Goal: Task Accomplishment & Management: Manage account settings

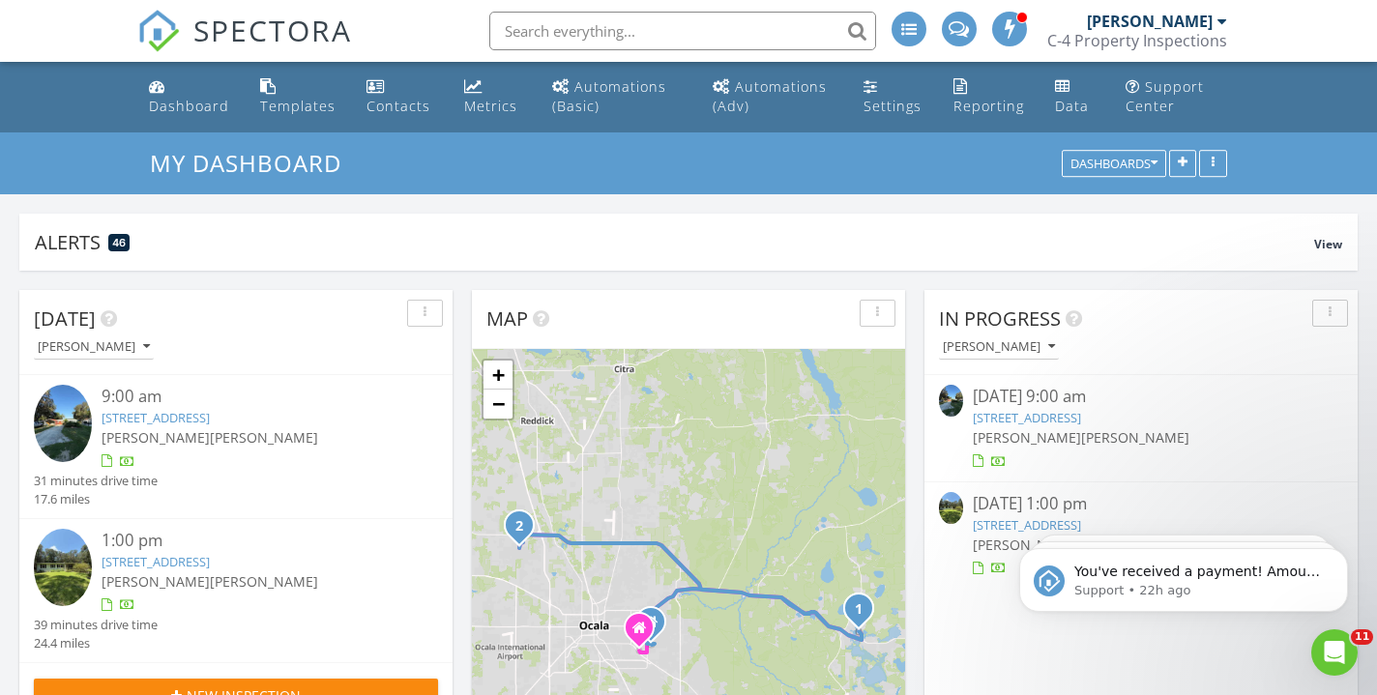
click at [151, 391] on div "9:00 am" at bounding box center [254, 397] width 304 height 24
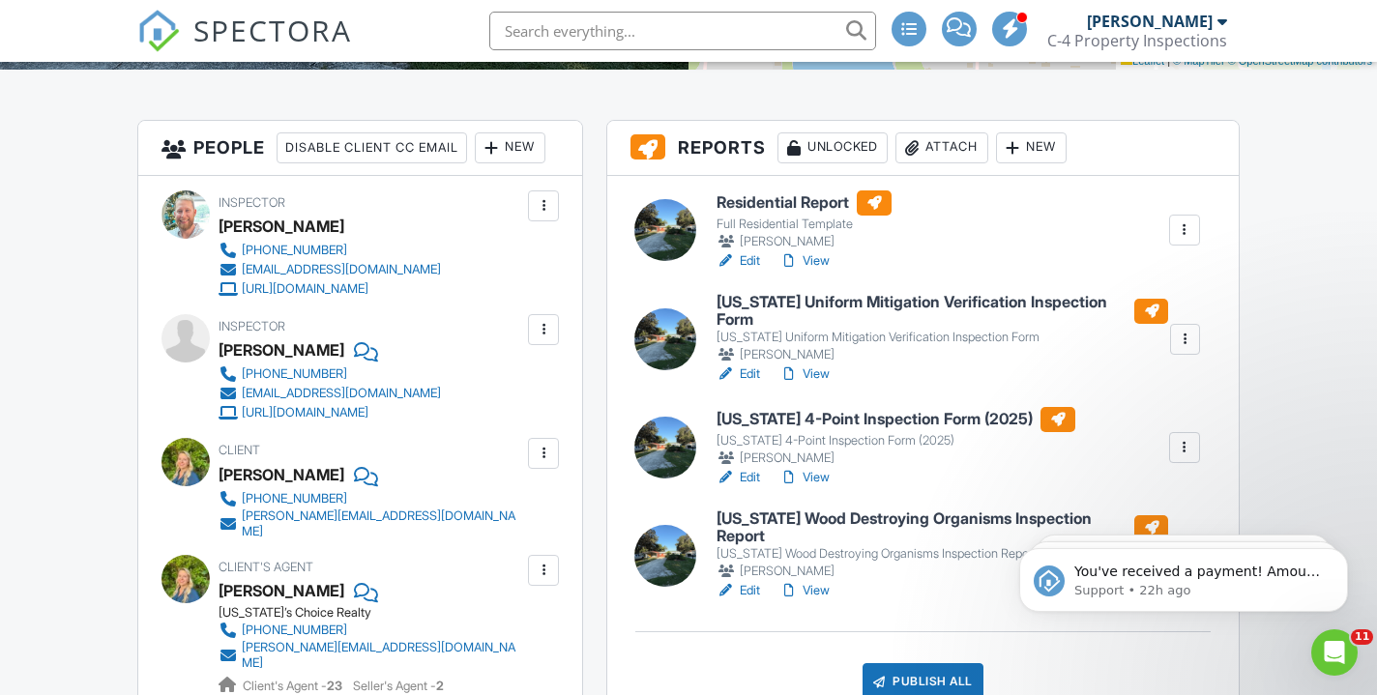
click at [780, 310] on h6 "[US_STATE] Uniform Mitigation Verification Inspection Form" at bounding box center [943, 311] width 452 height 34
click at [0, 0] on div at bounding box center [0, 0] width 0 height 0
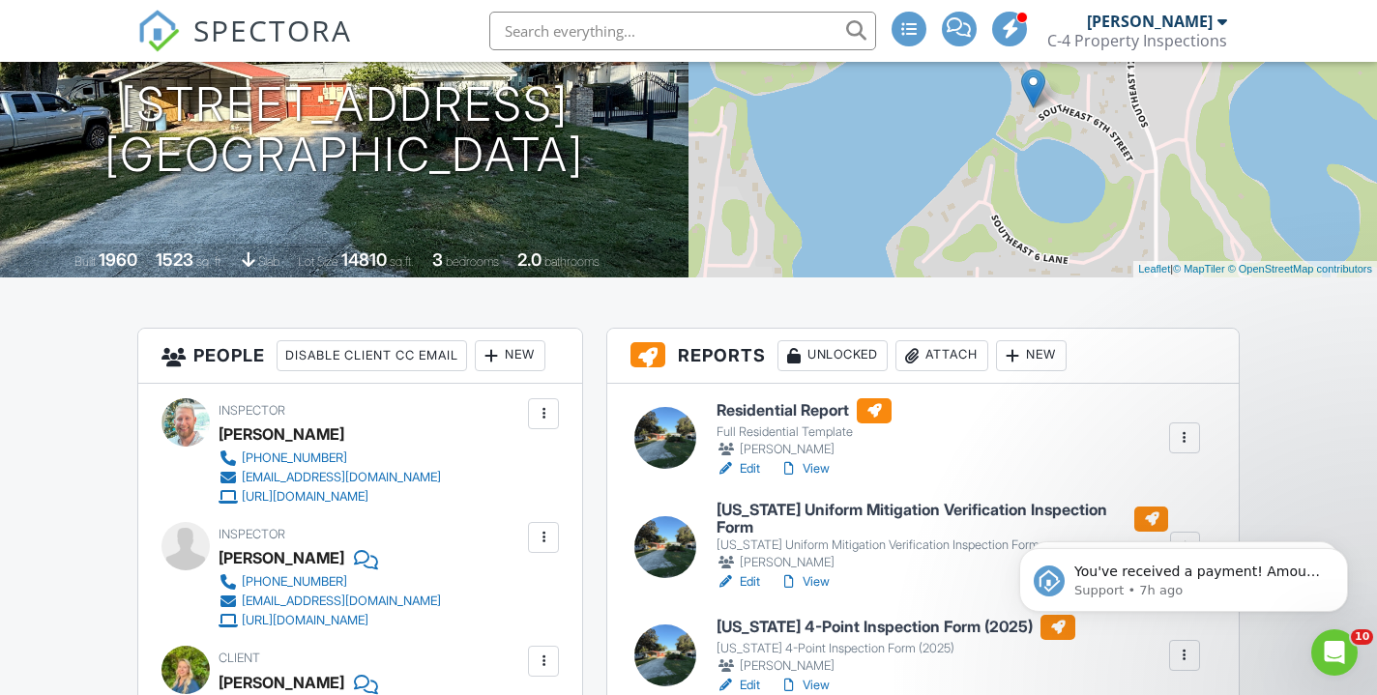
scroll to position [260, 0]
click at [804, 411] on h6 "Residential Report" at bounding box center [804, 409] width 175 height 25
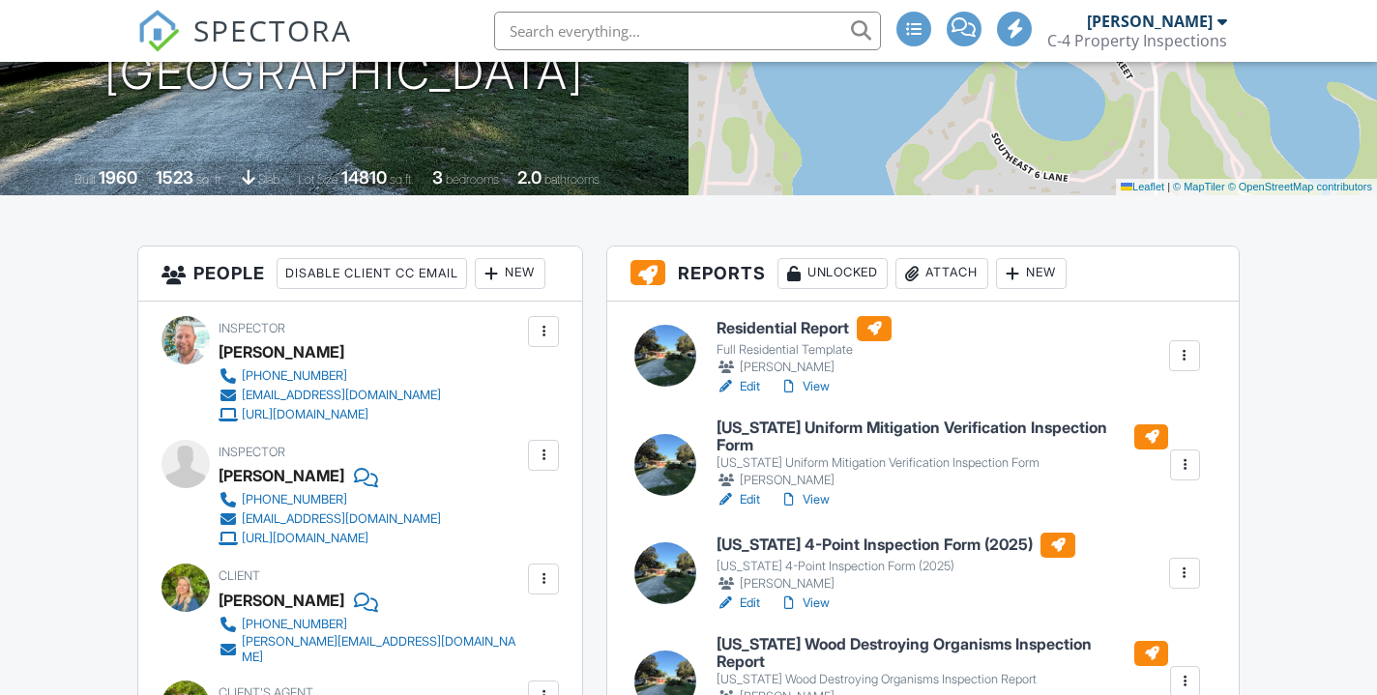
scroll to position [389, 0]
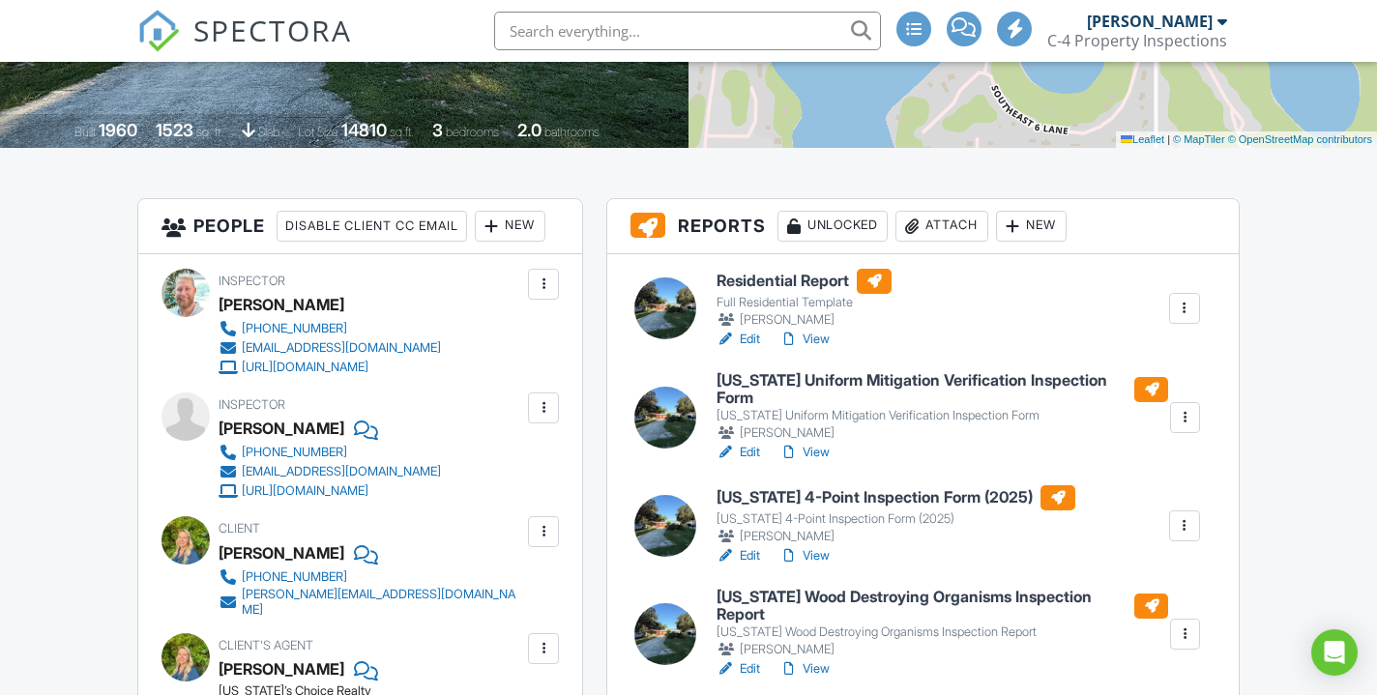
click at [767, 373] on h6 "[US_STATE] Uniform Mitigation Verification Inspection Form" at bounding box center [943, 389] width 452 height 34
click at [767, 373] on div at bounding box center [688, 347] width 1377 height 695
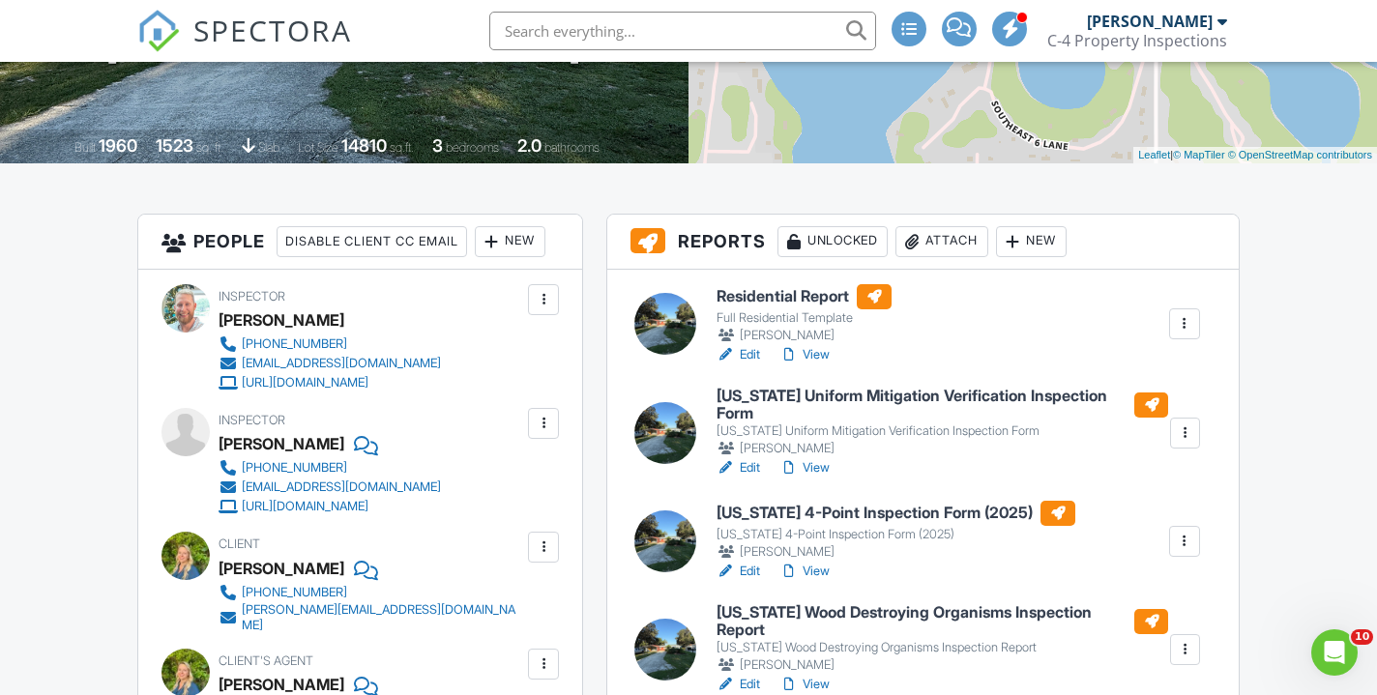
click at [813, 511] on h6 "[US_STATE] 4-Point Inspection Form (2025)" at bounding box center [896, 513] width 359 height 25
click at [813, 511] on div at bounding box center [688, 347] width 1377 height 695
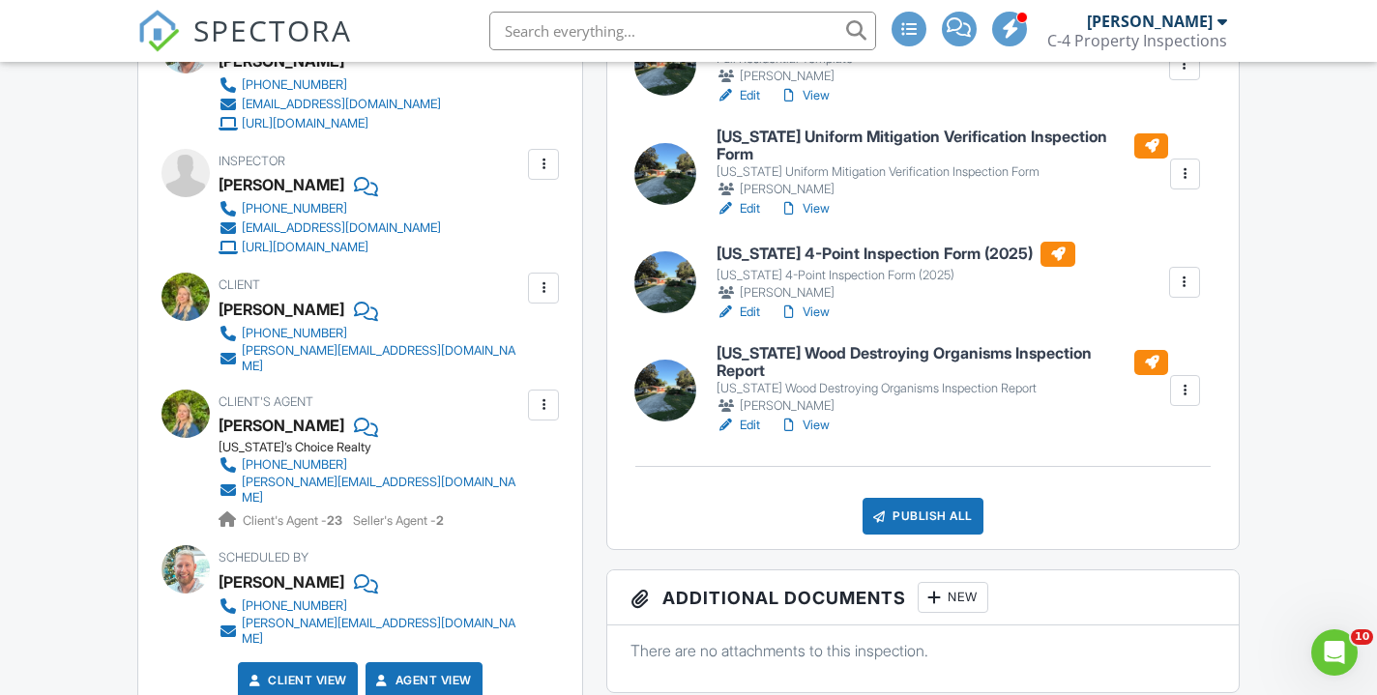
click at [824, 357] on h6 "[US_STATE] Wood Destroying Organisms Inspection Report" at bounding box center [943, 362] width 452 height 34
click at [824, 357] on h6 "Florida Wood Destroying Organisms Inspection Report" at bounding box center [943, 362] width 452 height 34
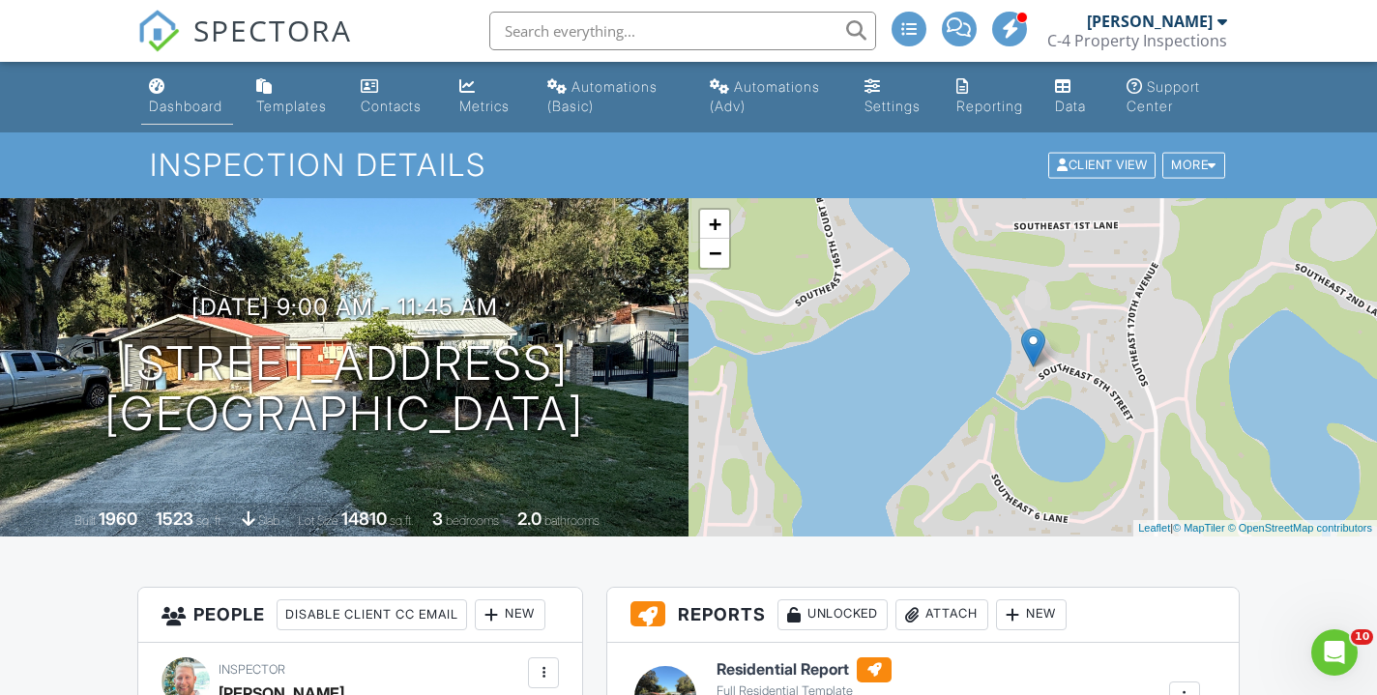
click at [175, 86] on link "Dashboard" at bounding box center [187, 97] width 92 height 55
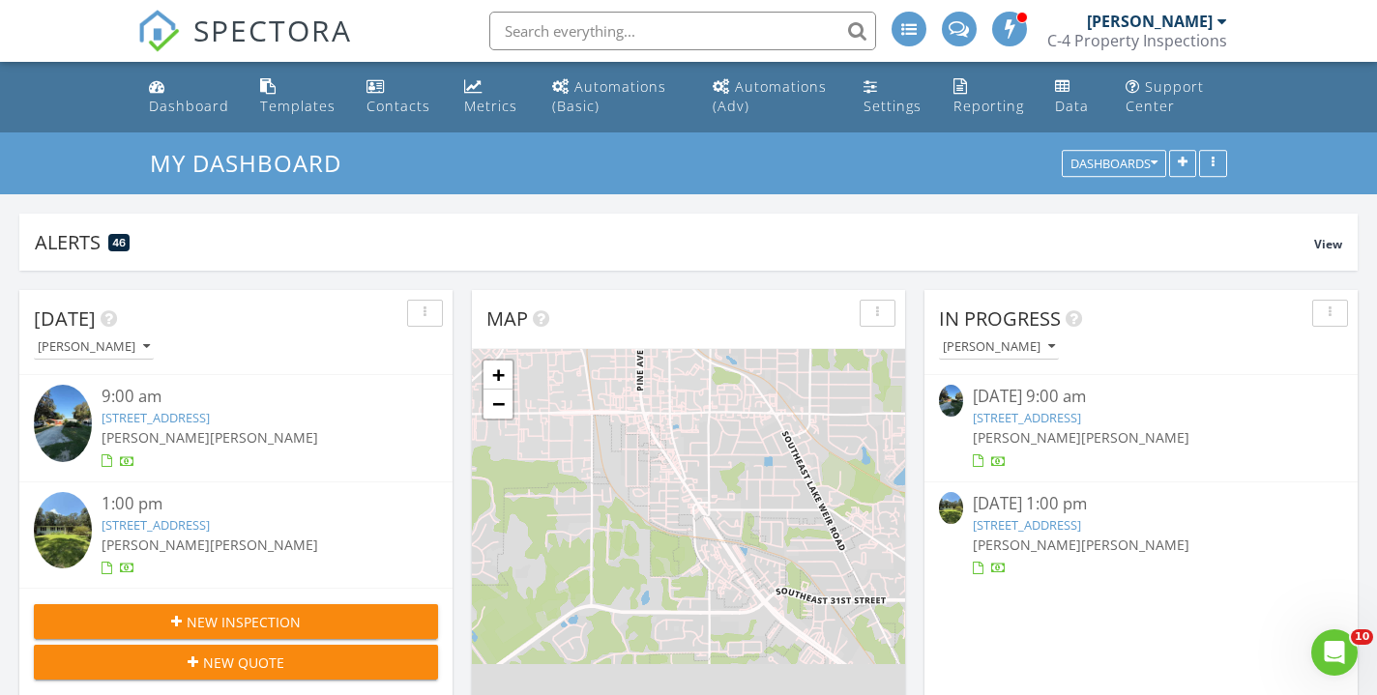
scroll to position [1761, 1378]
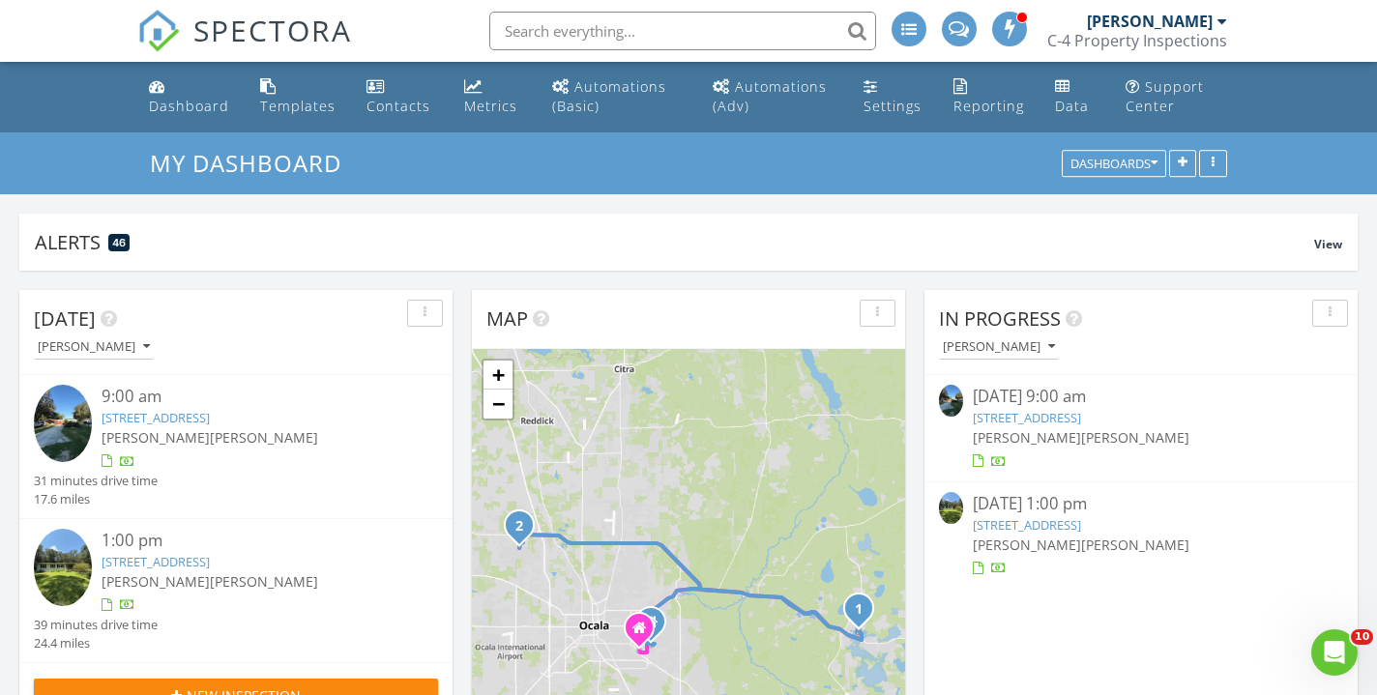
click at [205, 572] on div "Lindsey Crabb Stanton Crabb" at bounding box center [254, 582] width 304 height 20
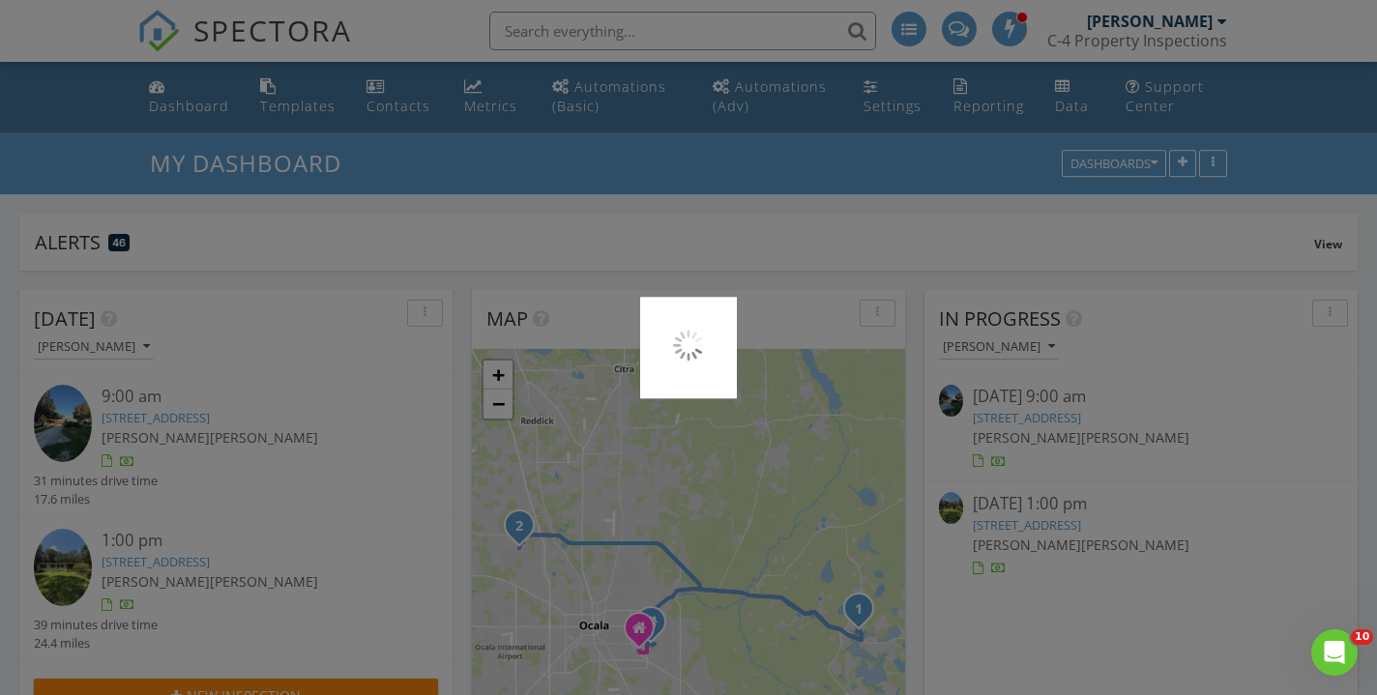
click at [205, 568] on div at bounding box center [688, 347] width 1377 height 695
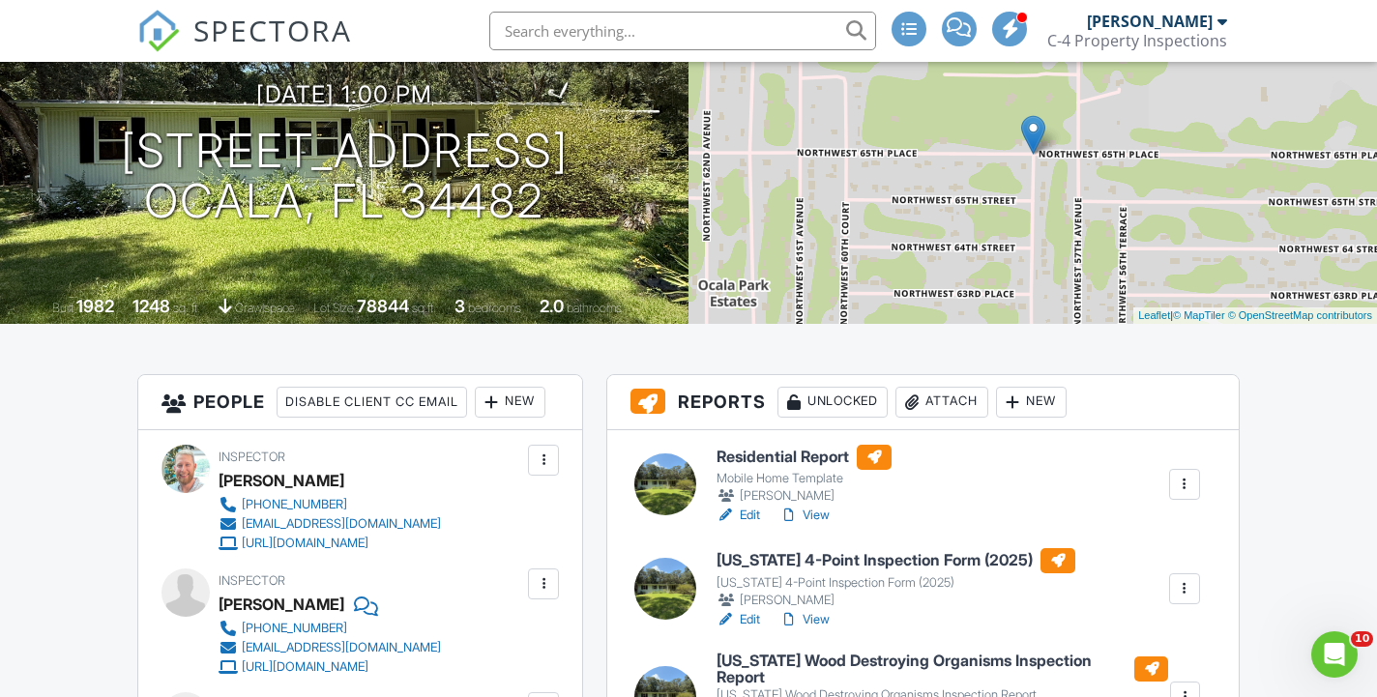
scroll to position [212, 0]
click at [772, 452] on h6 "Residential Report" at bounding box center [804, 458] width 175 height 25
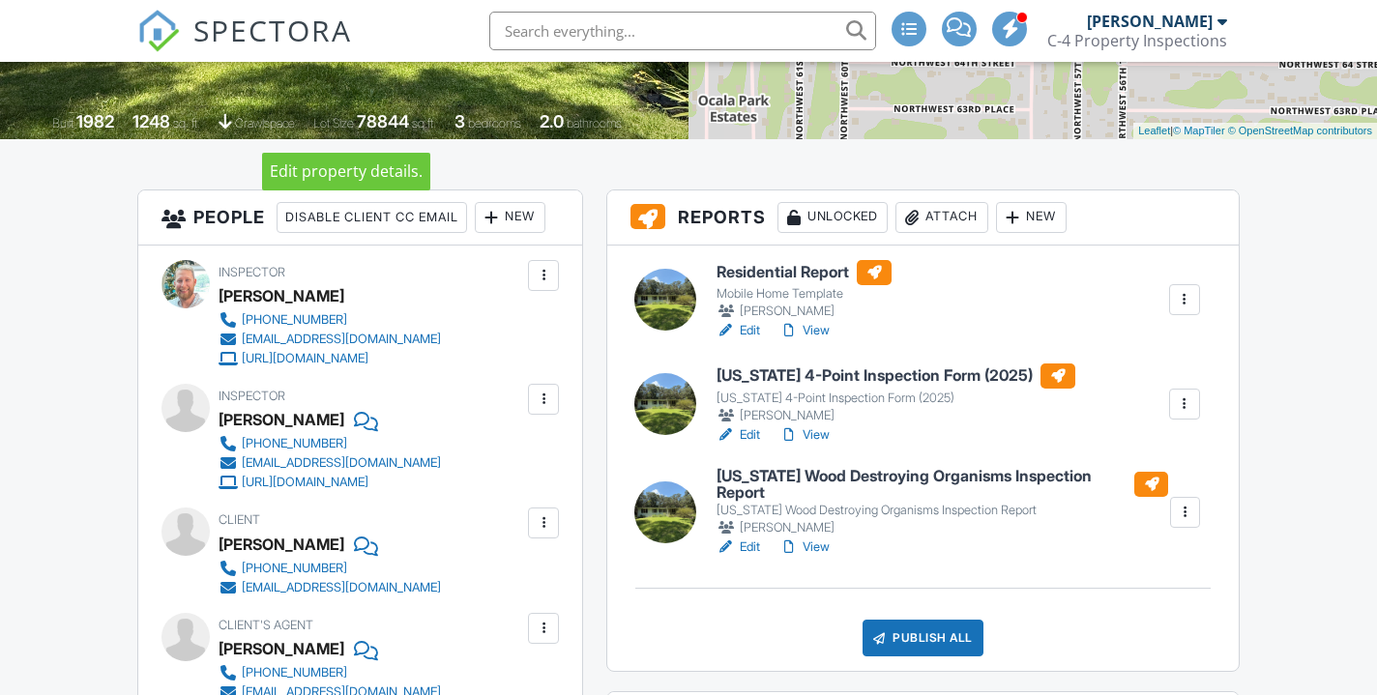
scroll to position [401, 0]
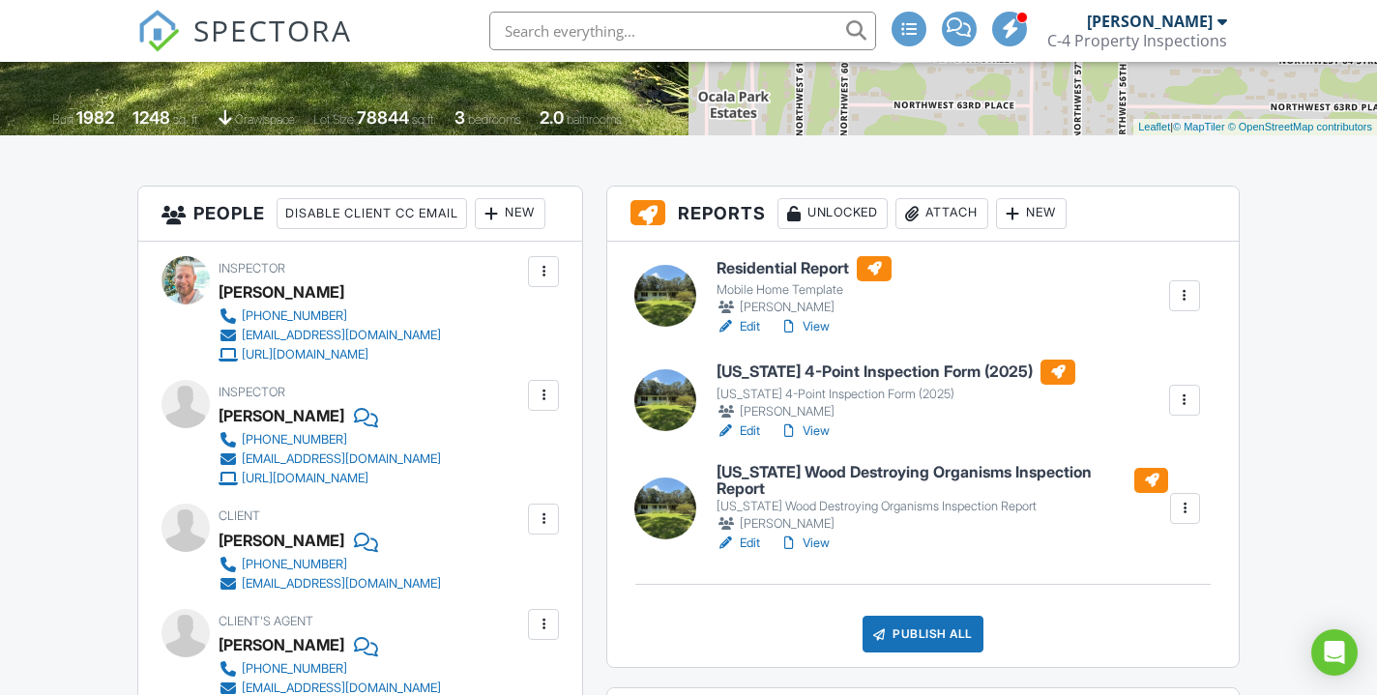
click at [811, 370] on h6 "[US_STATE] 4-Point Inspection Form (2025)" at bounding box center [896, 372] width 359 height 25
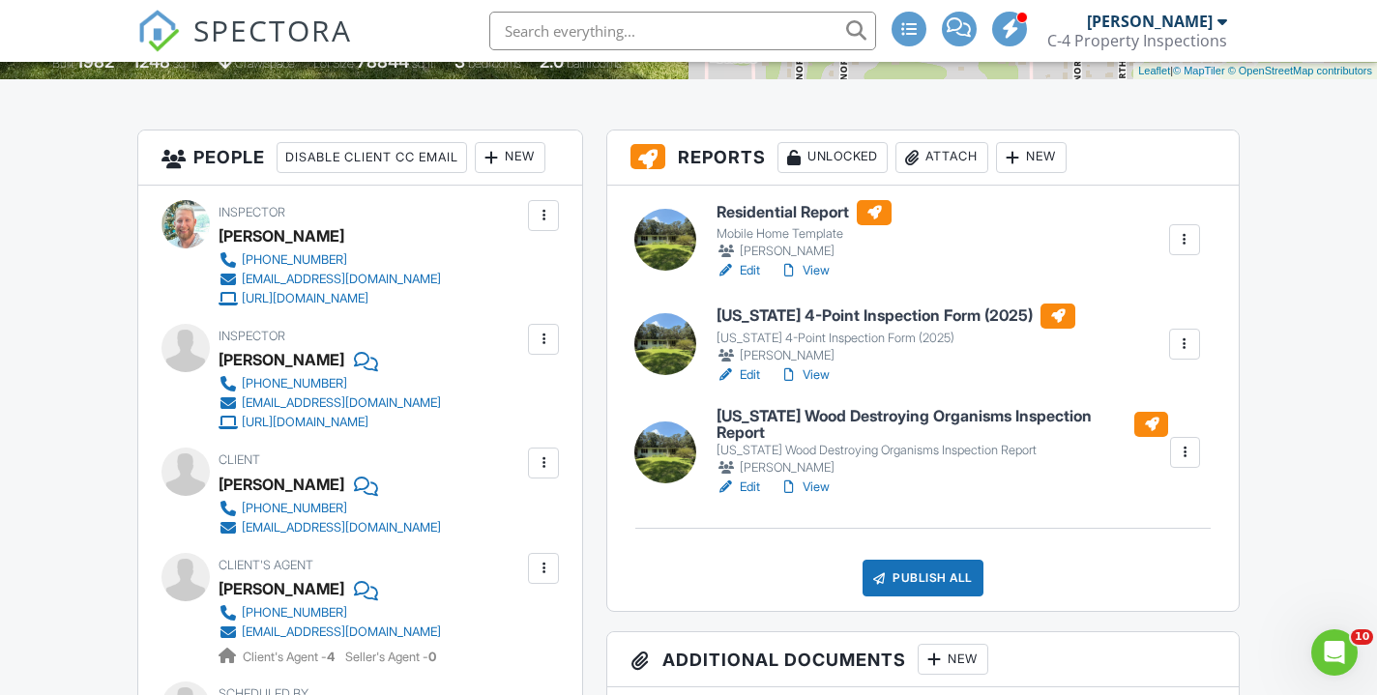
scroll to position [459, 0]
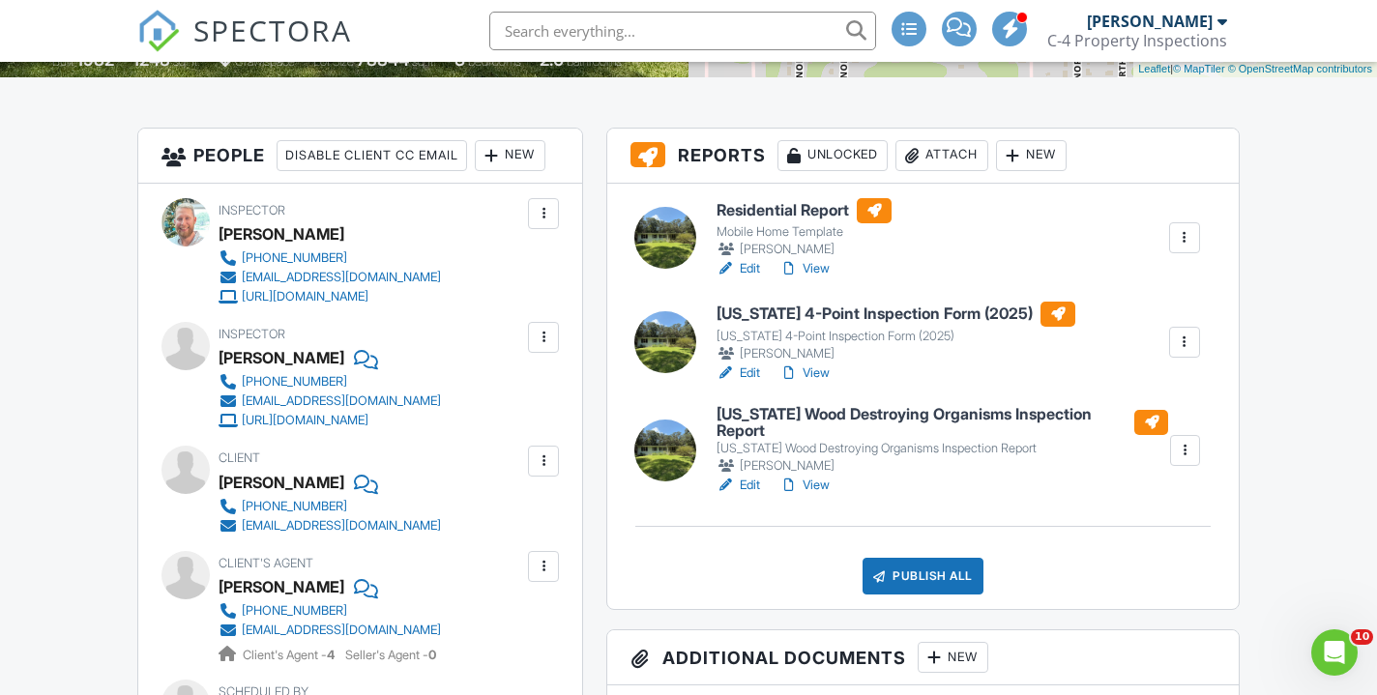
click at [807, 414] on h6 "[US_STATE] Wood Destroying Organisms Inspection Report" at bounding box center [943, 423] width 452 height 34
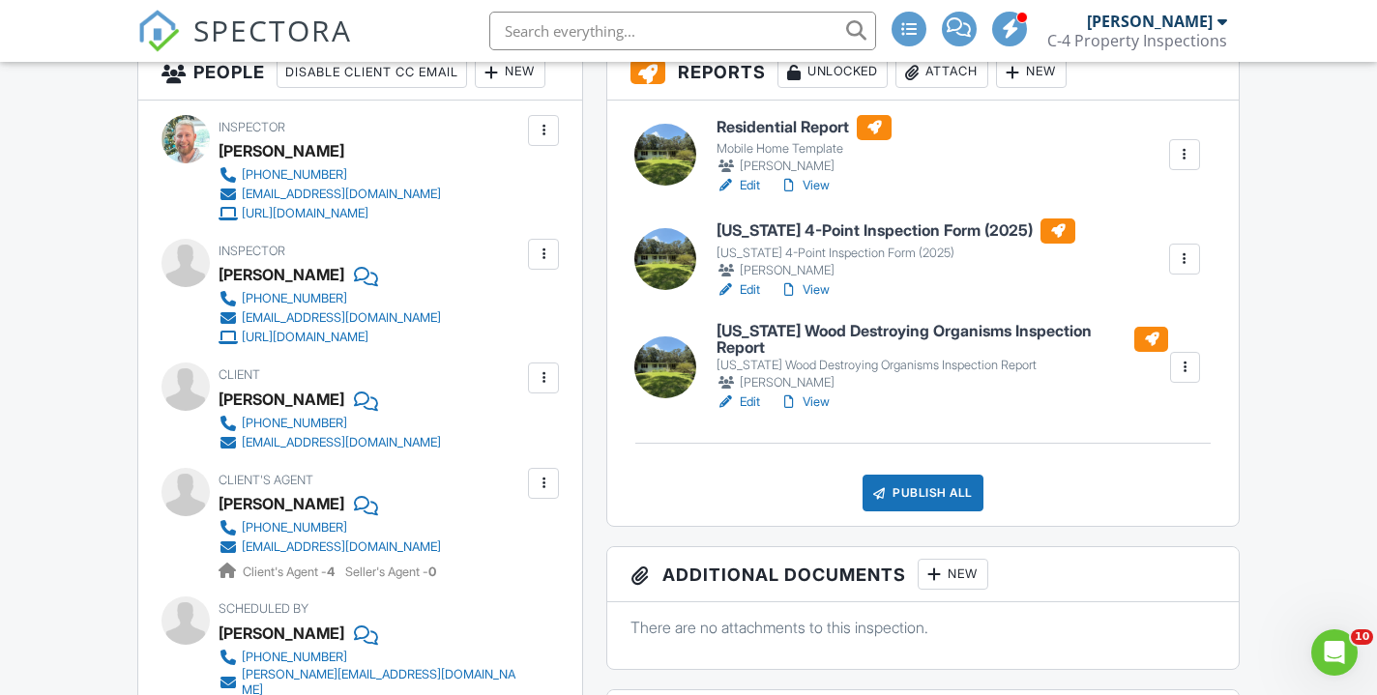
scroll to position [542, 0]
click at [890, 338] on h6 "[US_STATE] Wood Destroying Organisms Inspection Report" at bounding box center [943, 341] width 452 height 34
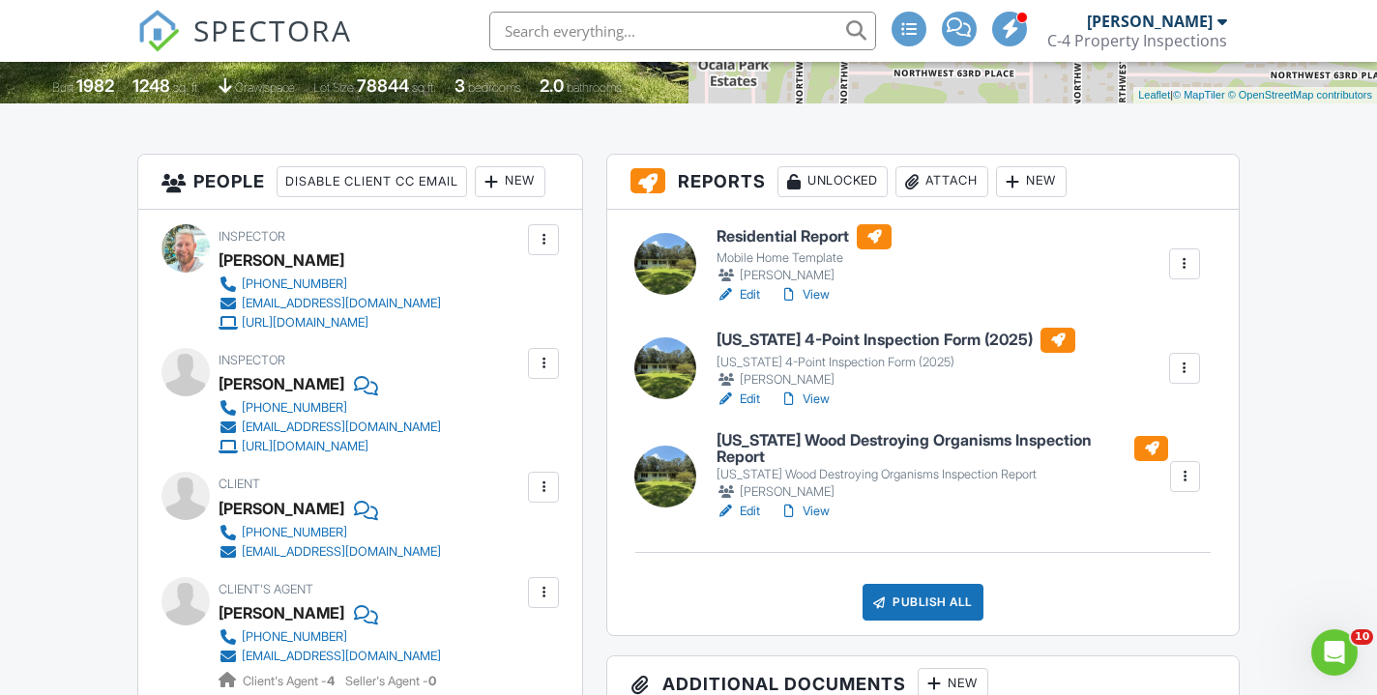
scroll to position [434, 0]
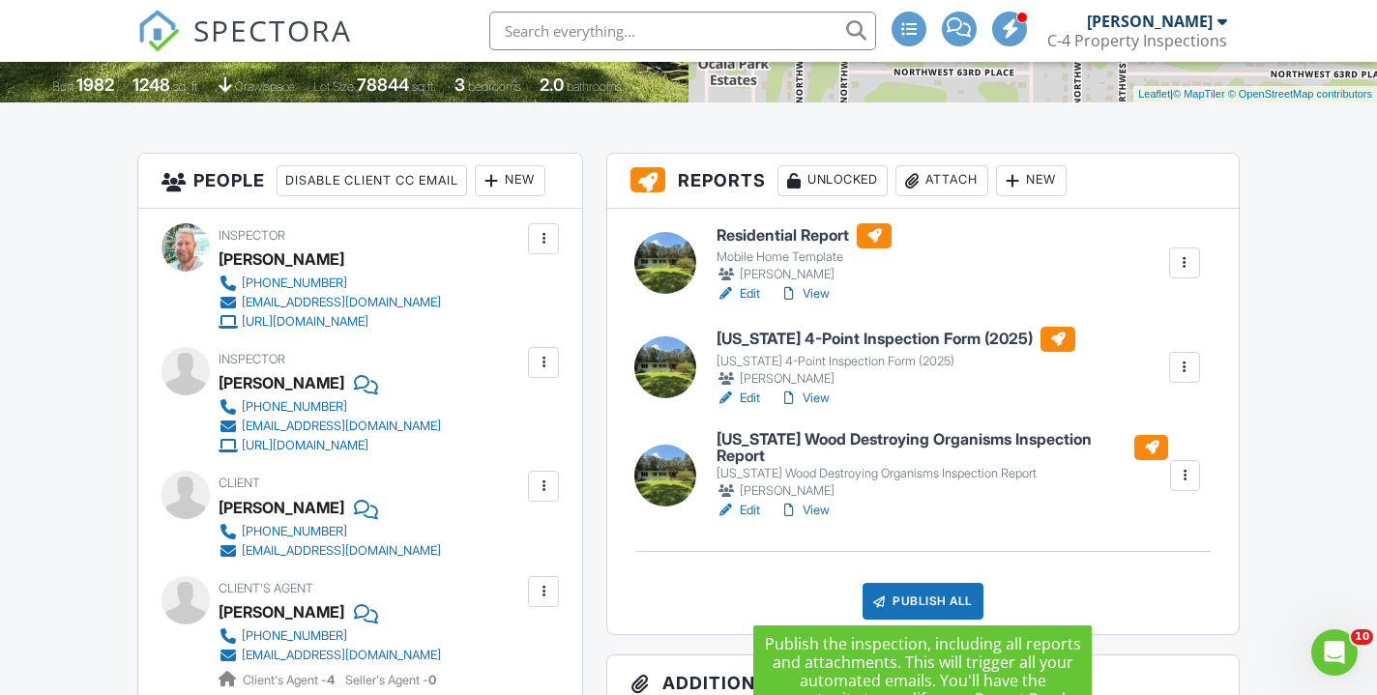
click at [949, 588] on div "Publish All" at bounding box center [923, 601] width 121 height 37
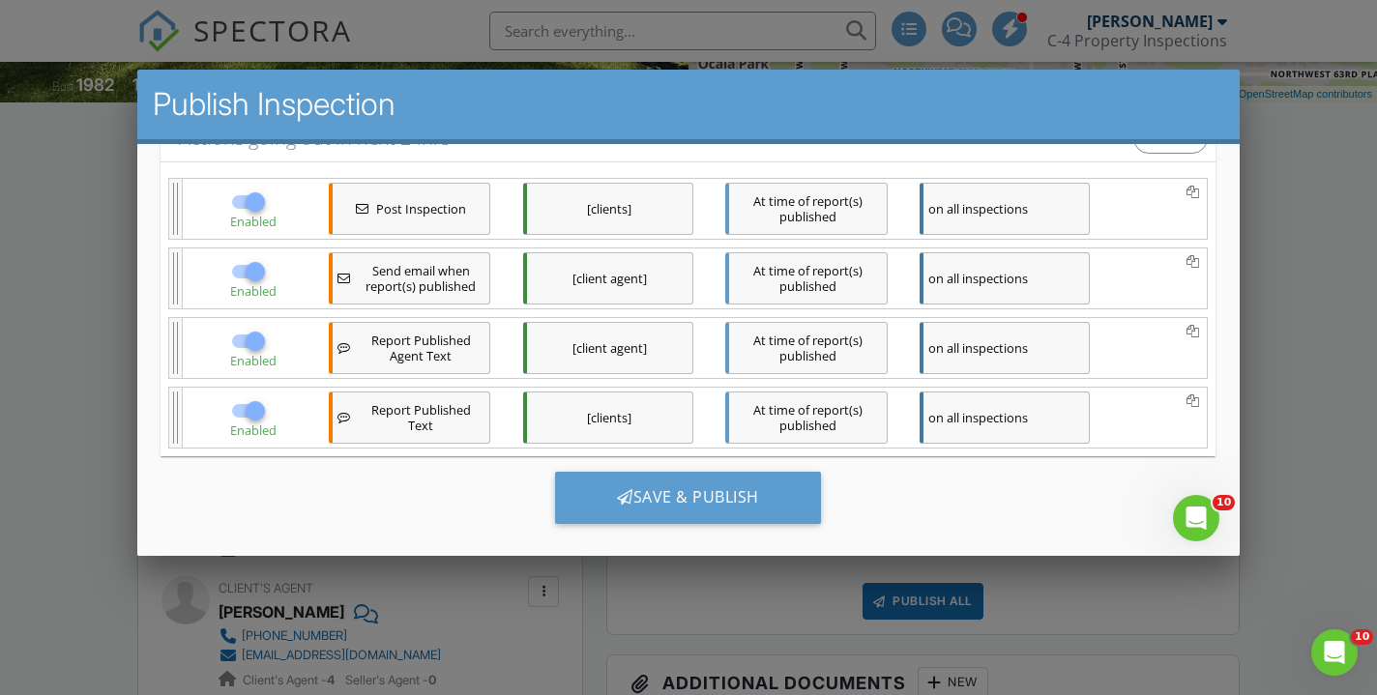
scroll to position [358, 0]
click at [249, 335] on div at bounding box center [255, 337] width 33 height 33
checkbox input "false"
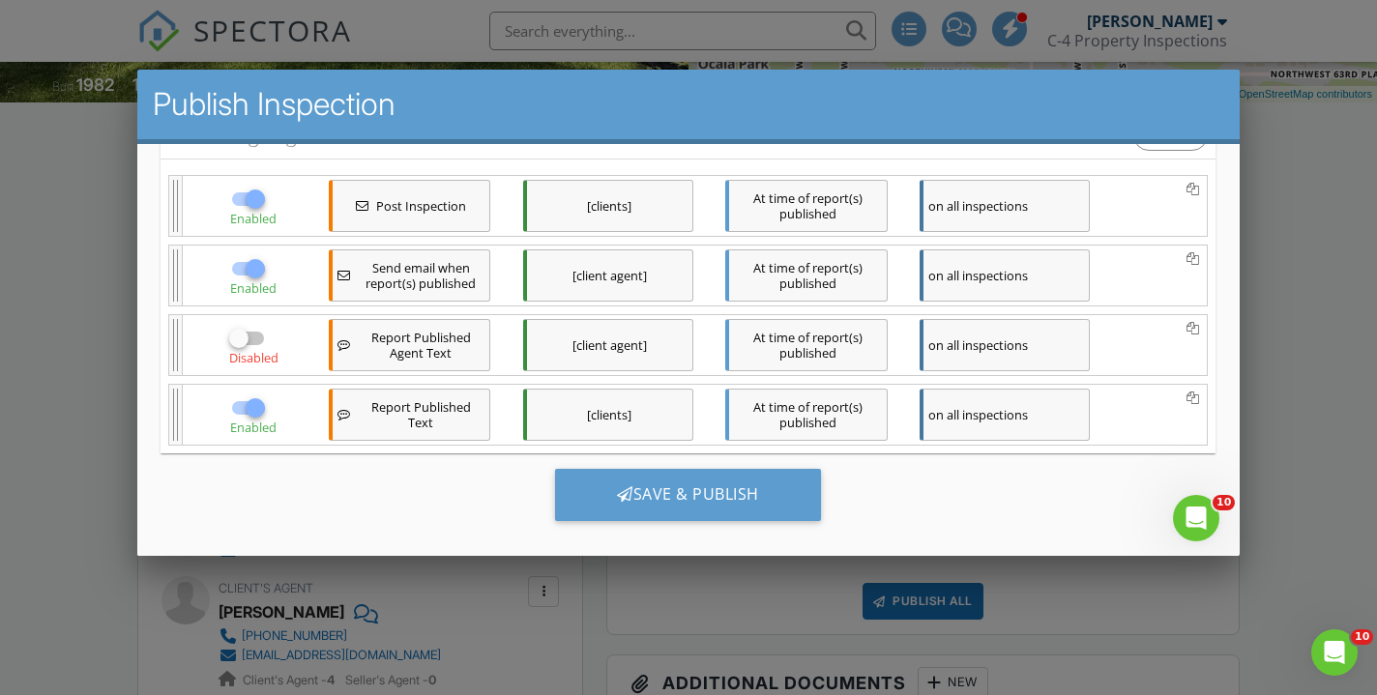
click at [244, 405] on div at bounding box center [255, 407] width 33 height 33
checkbox input "false"
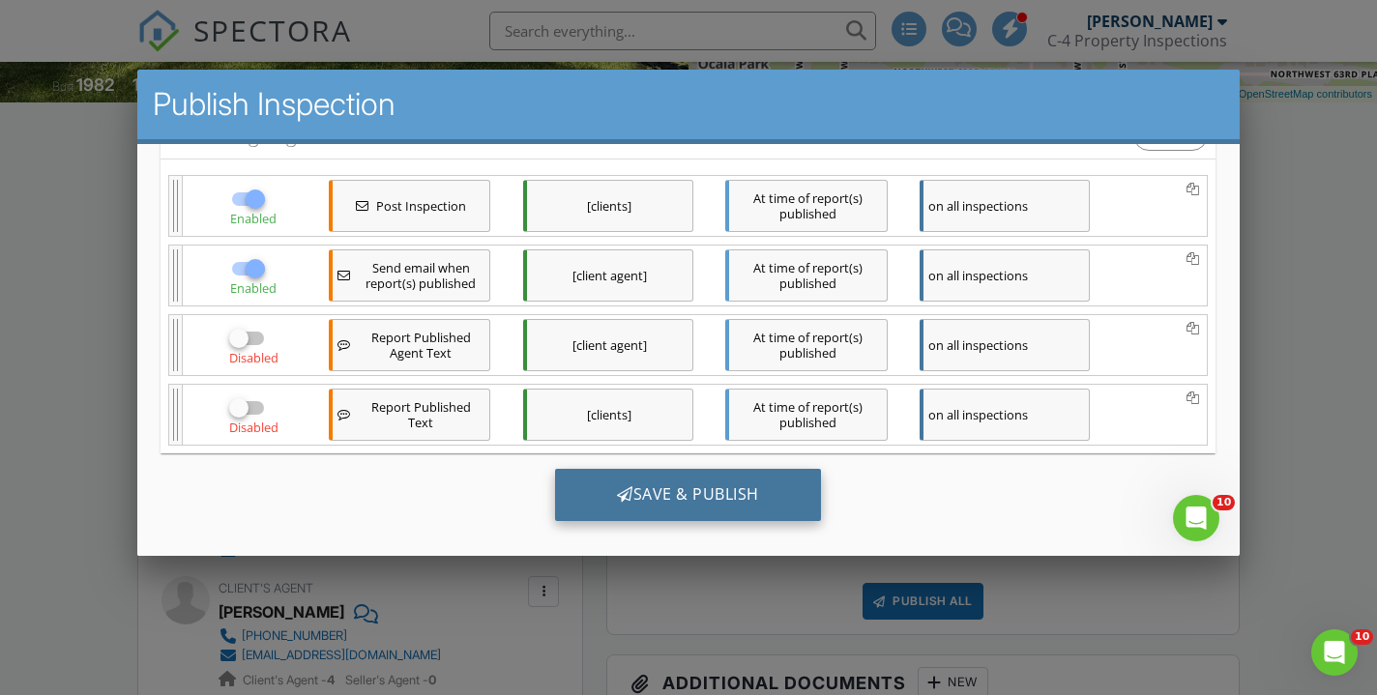
click at [650, 476] on div "Save & Publish" at bounding box center [688, 494] width 266 height 52
